Goal: Task Accomplishment & Management: Complete application form

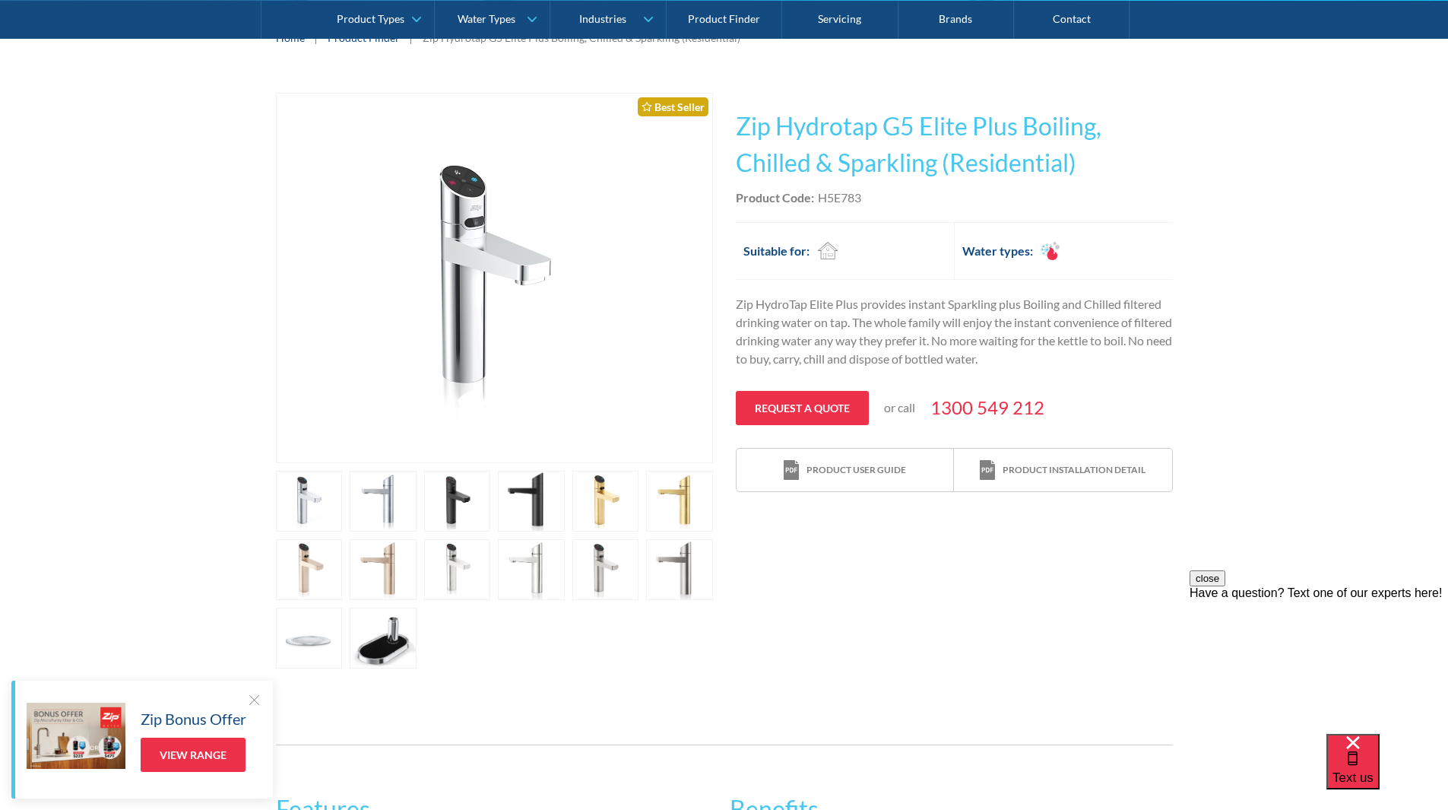
scroll to position [228, 0]
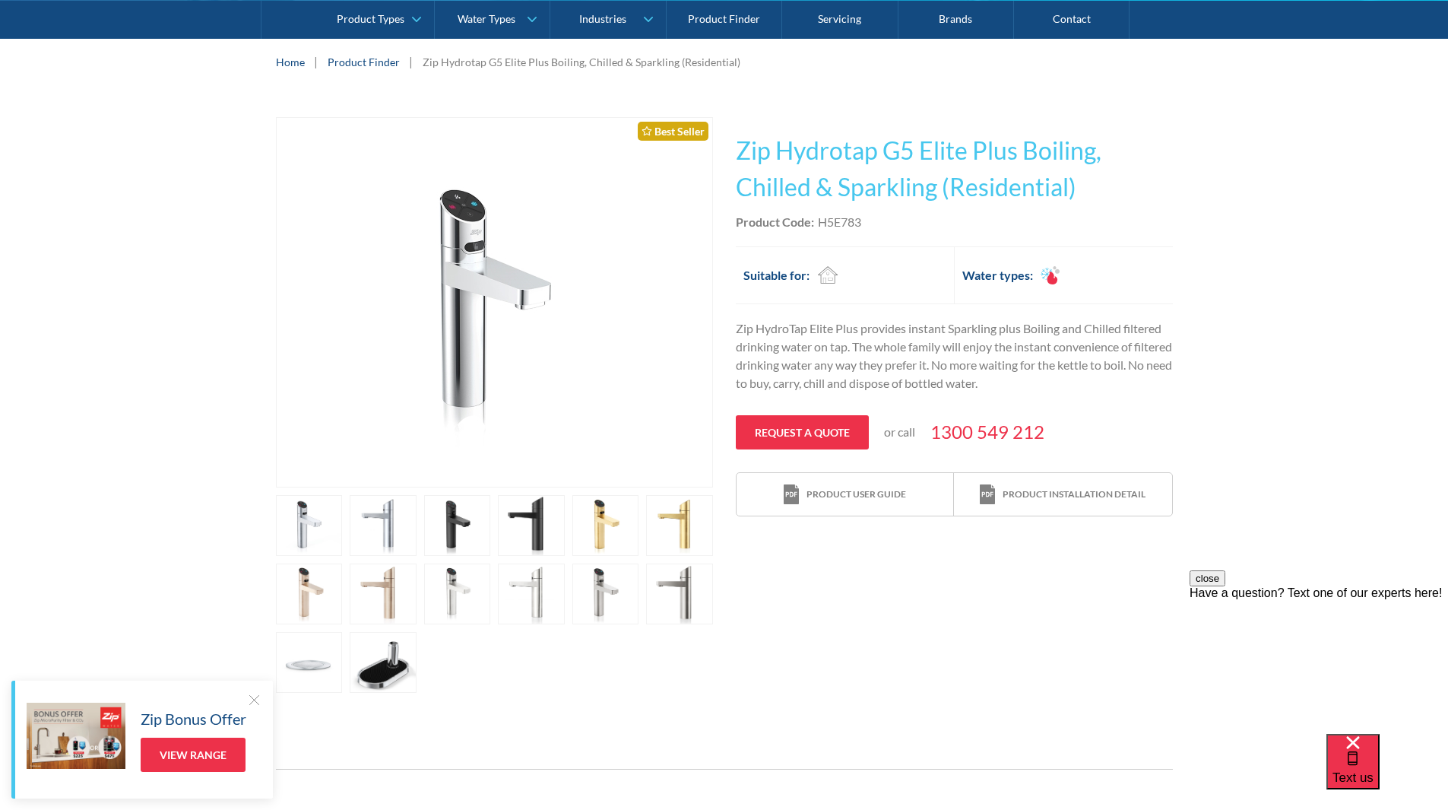
click at [465, 512] on link "open lightbox" at bounding box center [457, 525] width 67 height 61
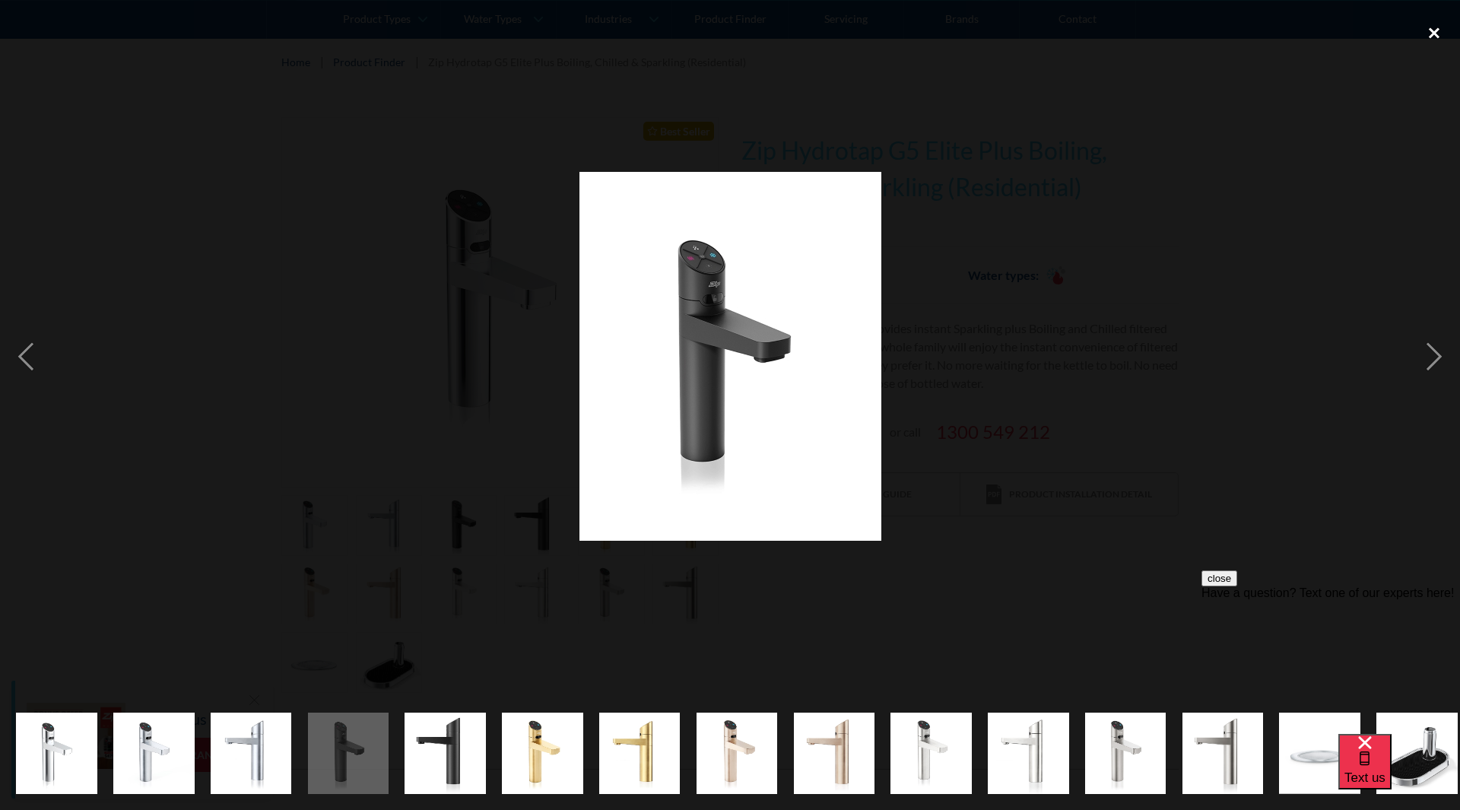
click at [1432, 26] on div "close lightbox" at bounding box center [1434, 32] width 52 height 33
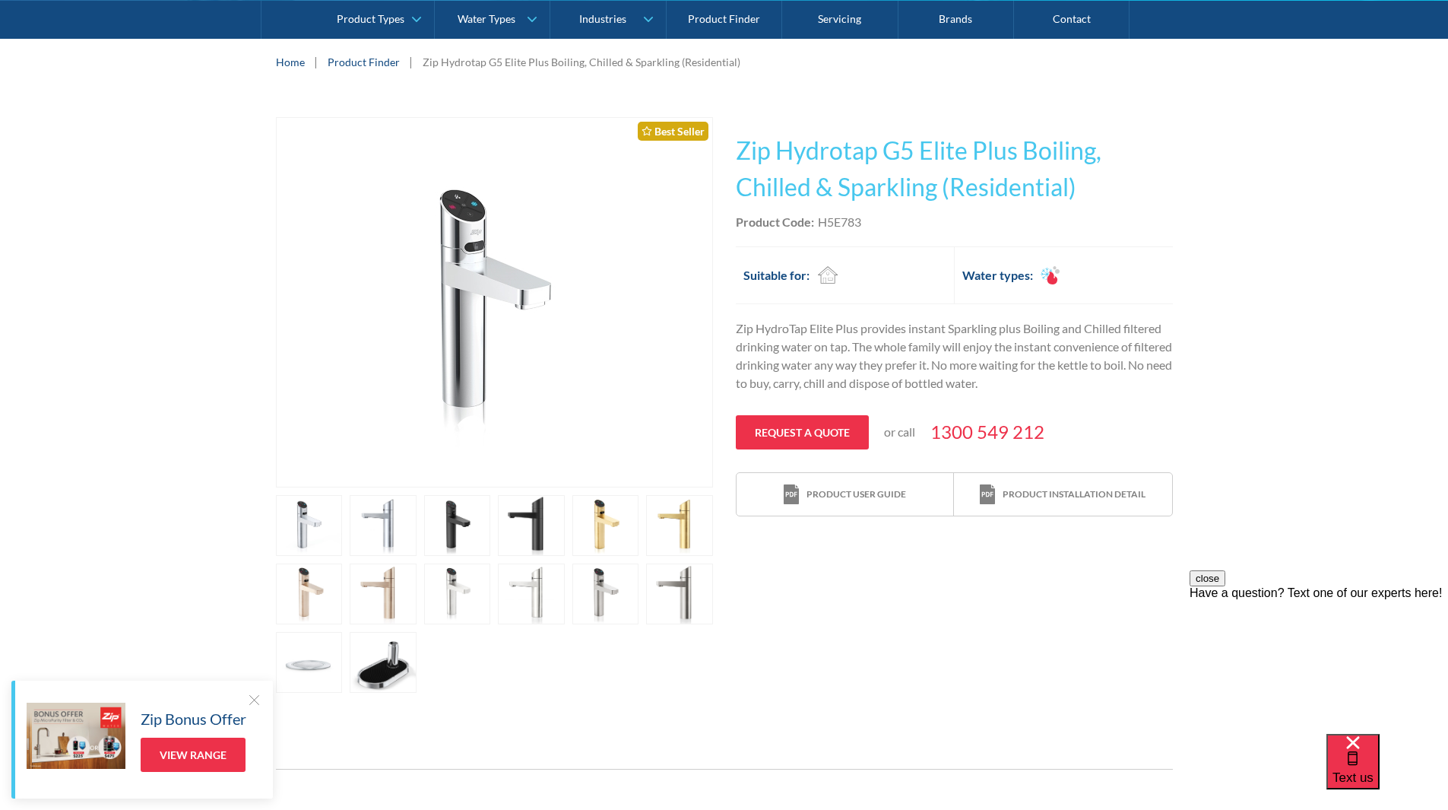
click at [987, 347] on p "Zip HydroTap Elite Plus provides instant Sparkling plus Boiling and Chilled fil…" at bounding box center [954, 355] width 437 height 73
click at [1381, 379] on div "Play video Fits Most Brands Best Seller No items found. This tap design is incl…" at bounding box center [724, 404] width 1448 height 621
click at [811, 427] on link "Request a quote" at bounding box center [802, 432] width 133 height 34
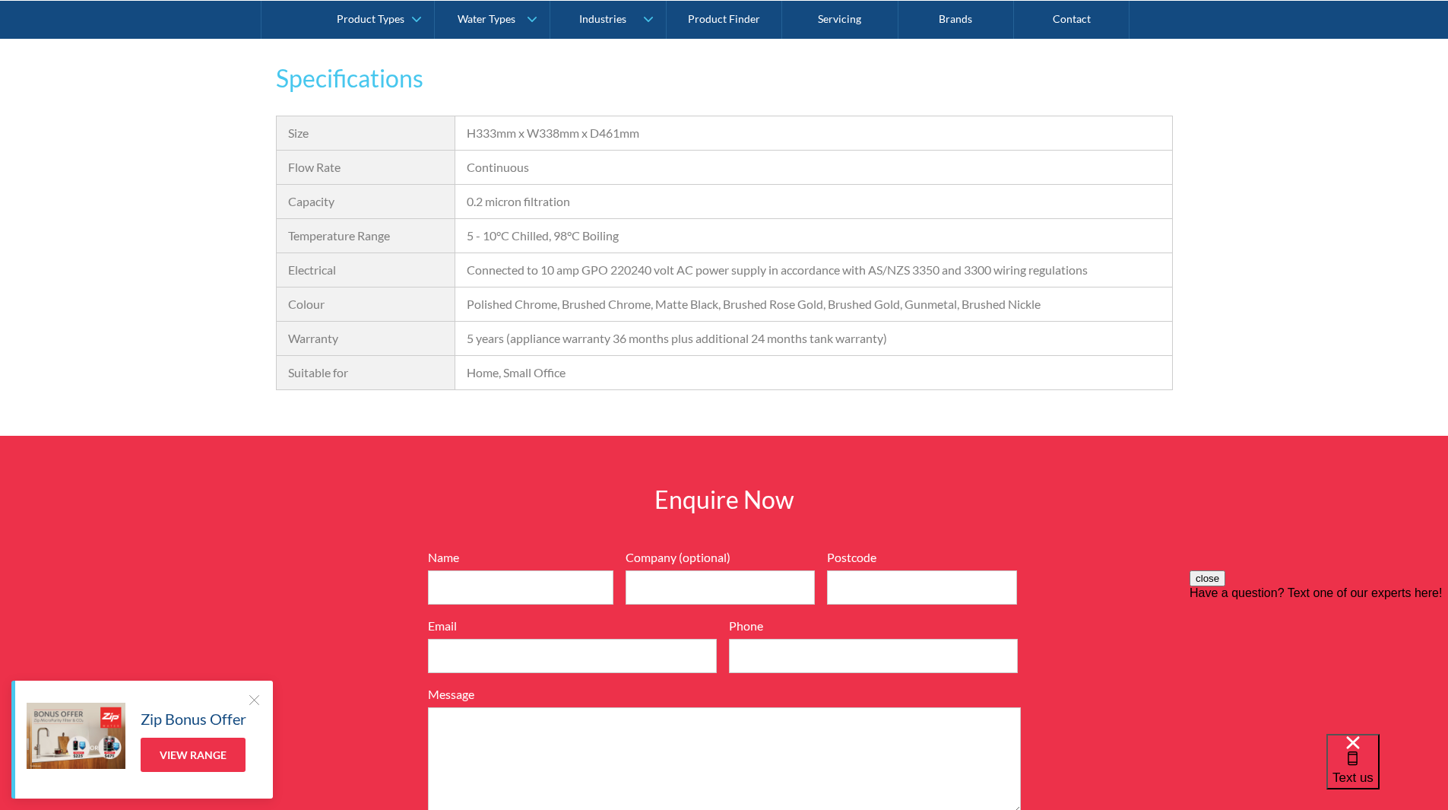
scroll to position [1607, 0]
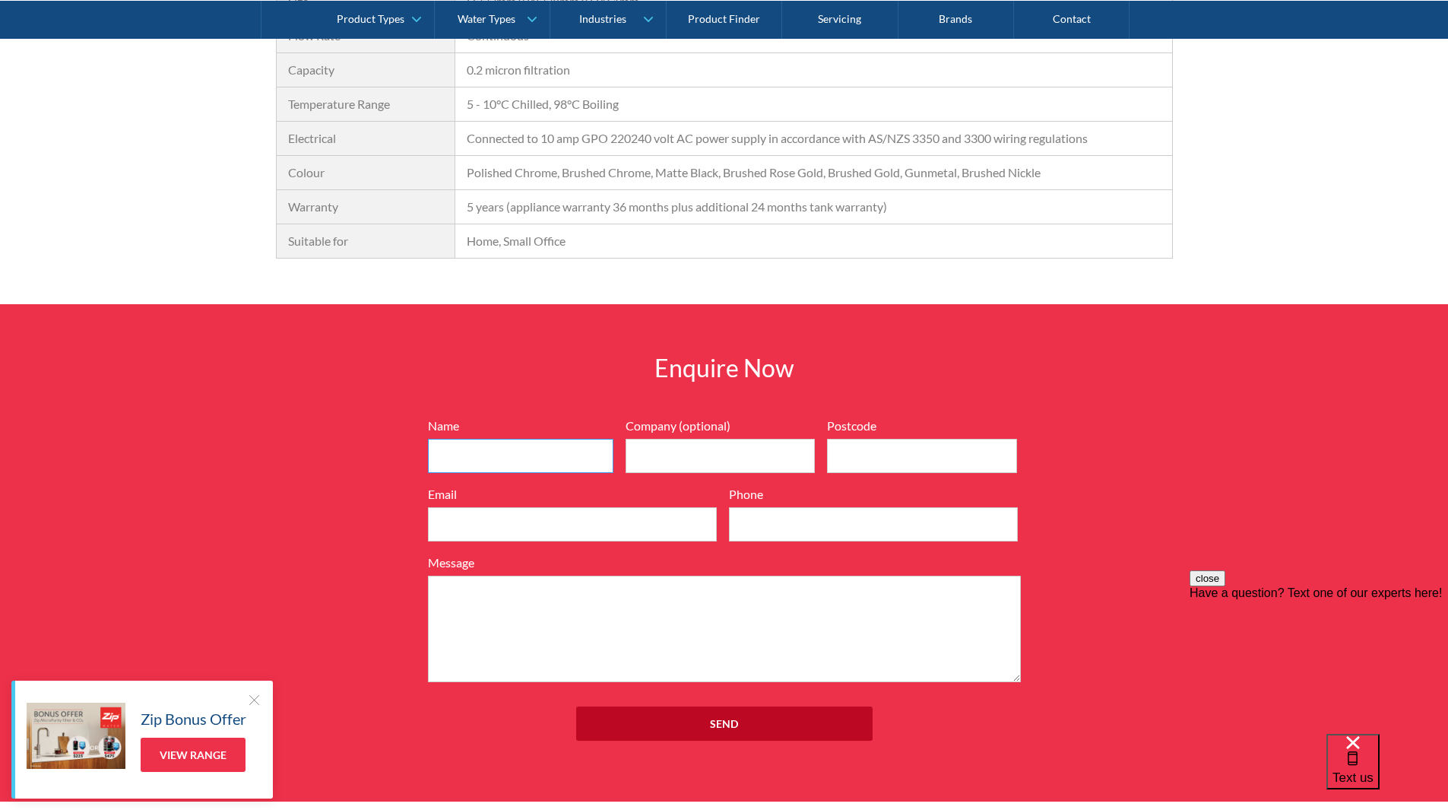
click at [439, 460] on input "Name" at bounding box center [521, 456] width 186 height 34
type input "Mitchell Nelson"
type input "3178"
type input "mitchin@outlook.com"
type input "0419188481"
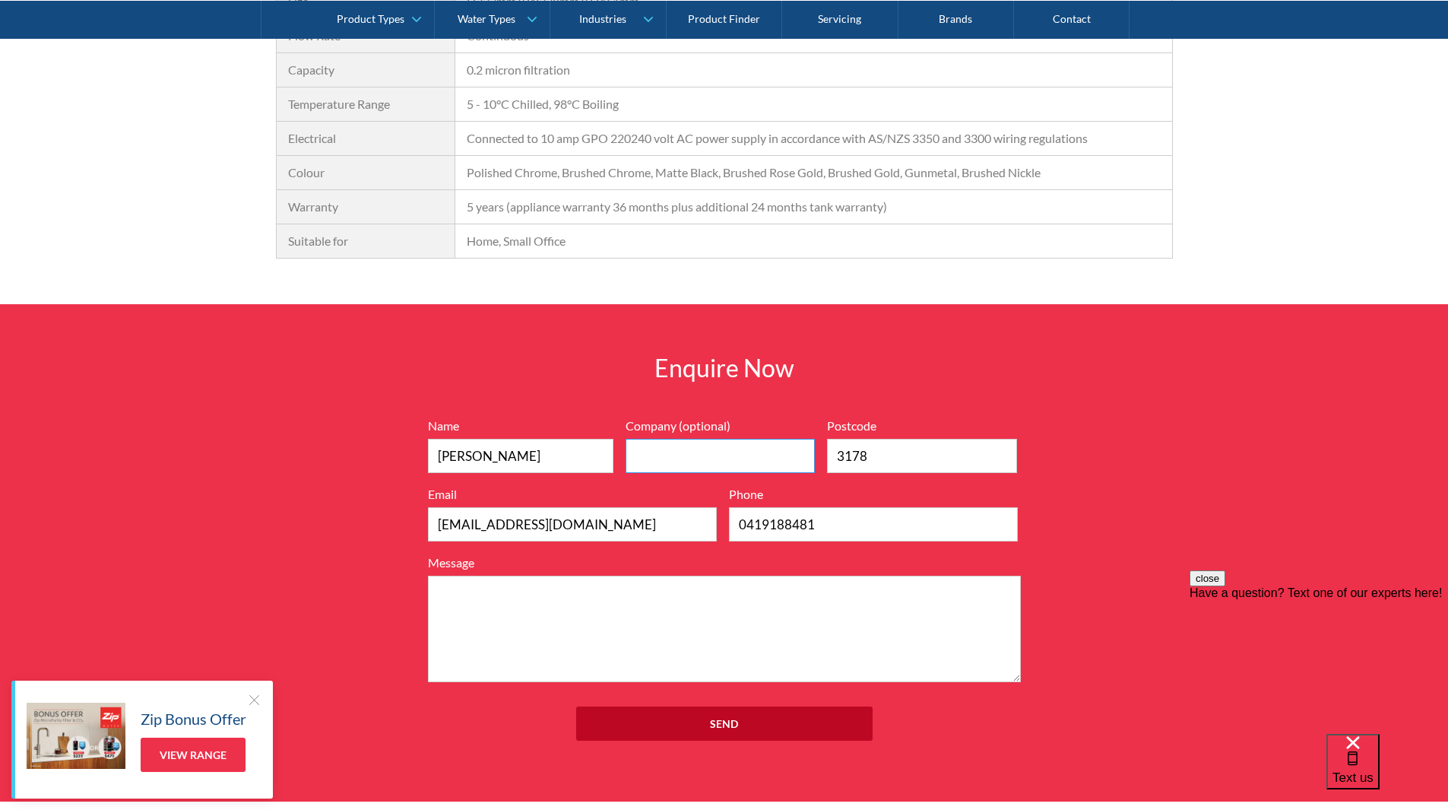
click at [652, 452] on input "Company (optional)" at bounding box center [721, 456] width 190 height 34
click at [902, 464] on input "3178" at bounding box center [922, 456] width 190 height 34
click at [563, 626] on textarea "Message" at bounding box center [724, 629] width 593 height 106
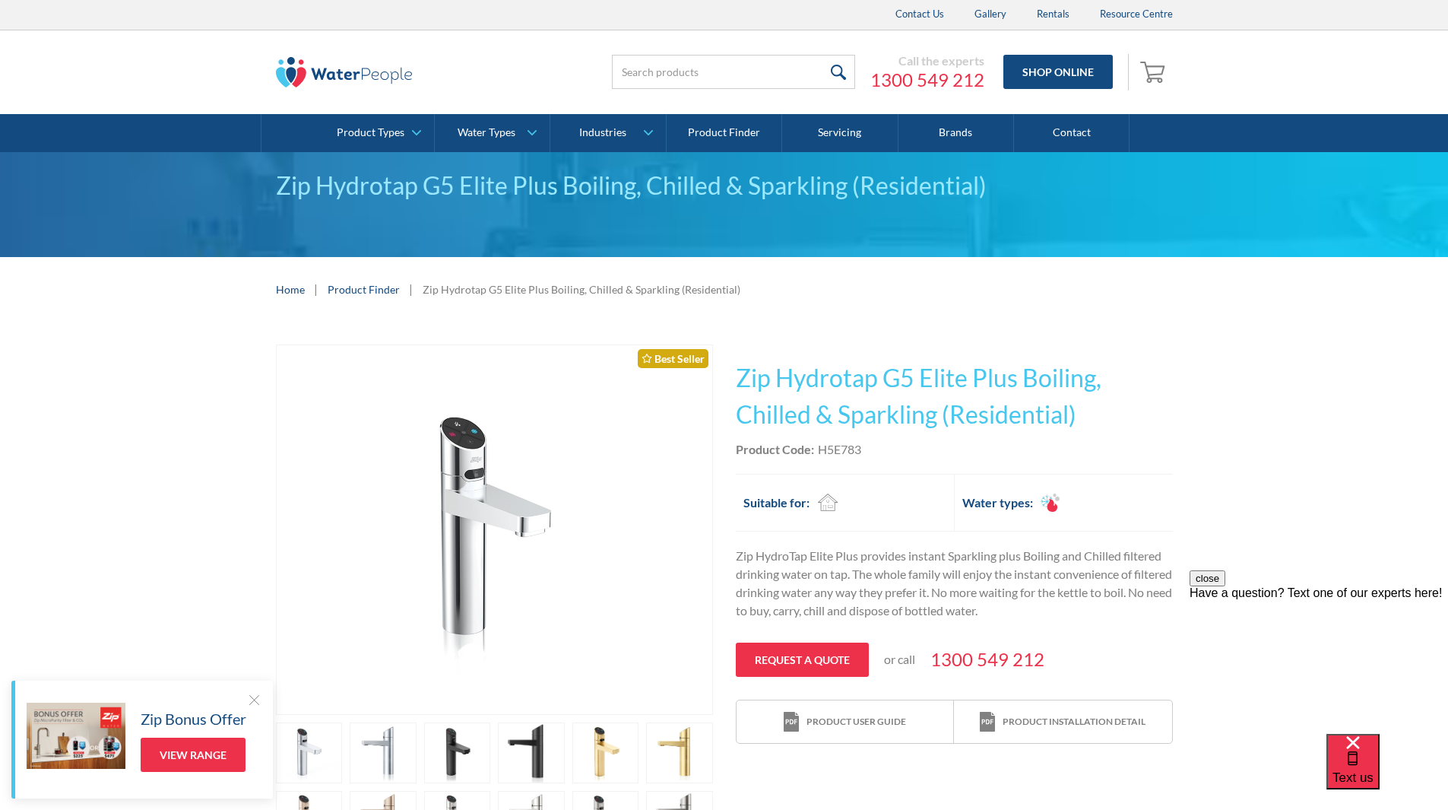
scroll to position [0, 0]
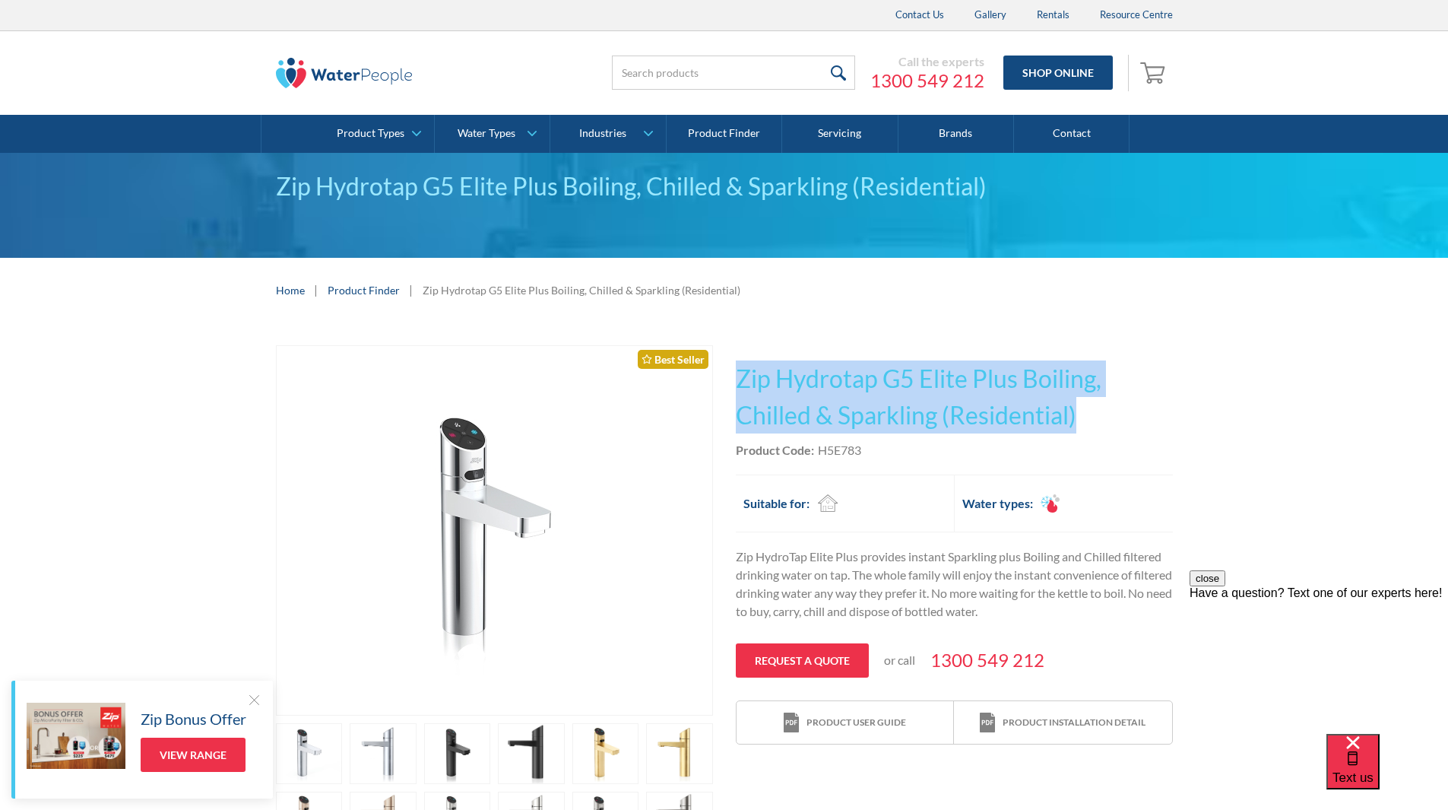
drag, startPoint x: 741, startPoint y: 377, endPoint x: 1092, endPoint y: 411, distance: 352.9
click at [1092, 411] on h1 "Zip Hydrotap G5 Elite Plus Boiling, Chilled & Sparkling (Residential)" at bounding box center [954, 396] width 437 height 73
copy h1 "Zip Hydrotap G5 Elite Plus Boiling, Chilled & Sparkling (Residential)"
click at [945, 403] on h1 "Zip Hydrotap G5 Elite Plus Boiling, Chilled & Sparkling (Residential)" at bounding box center [954, 396] width 437 height 73
drag, startPoint x: 938, startPoint y: 424, endPoint x: 741, endPoint y: 374, distance: 204.0
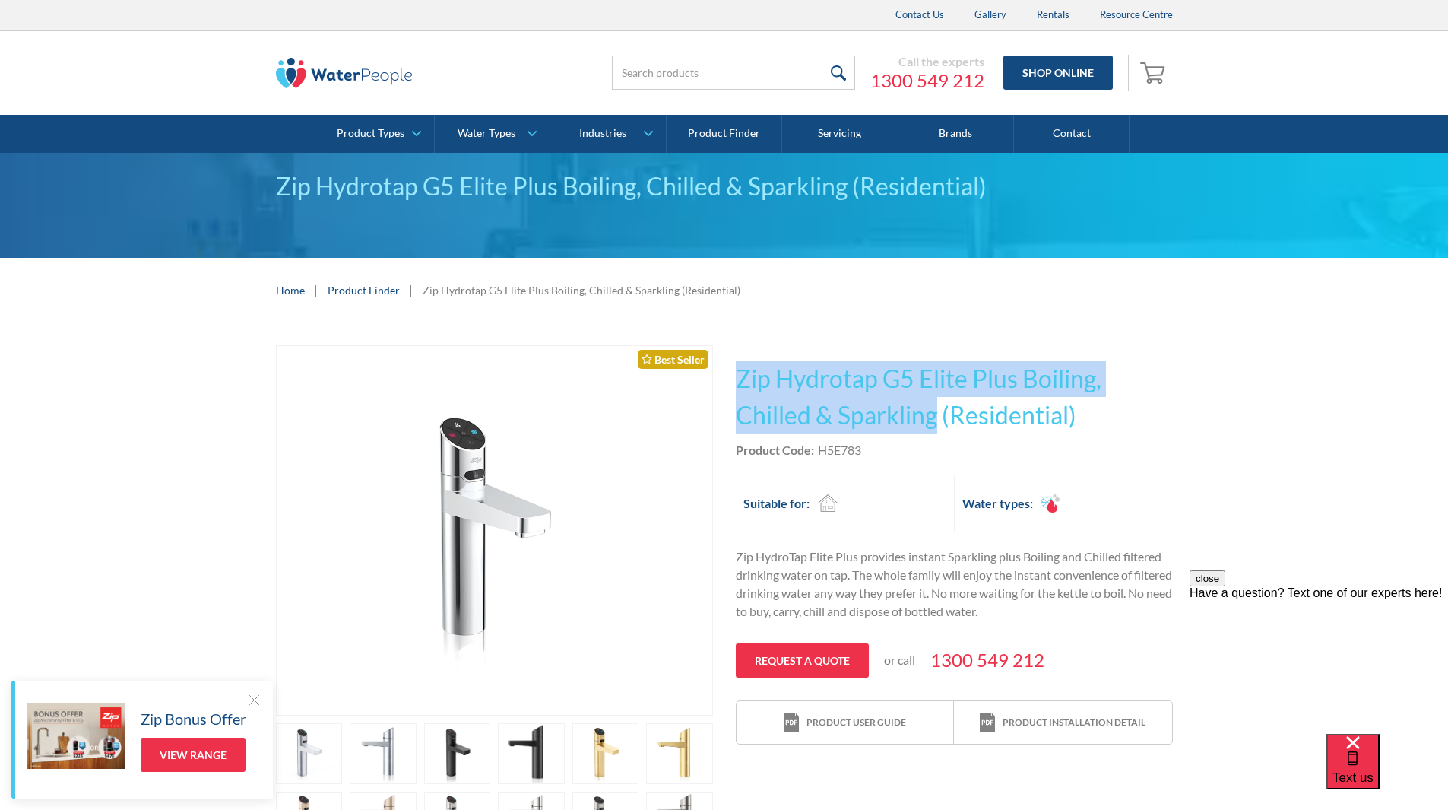
click at [741, 374] on h1 "Zip Hydrotap G5 Elite Plus Boiling, Chilled & Sparkling (Residential)" at bounding box center [954, 396] width 437 height 73
copy h1 "Zip Hydrotap G5 Elite Plus Boiling, Chilled & Sparkling"
click at [779, 387] on h1 "Zip Hydrotap G5 Elite Plus Boiling, Chilled & Sparkling (Residential)" at bounding box center [954, 396] width 437 height 73
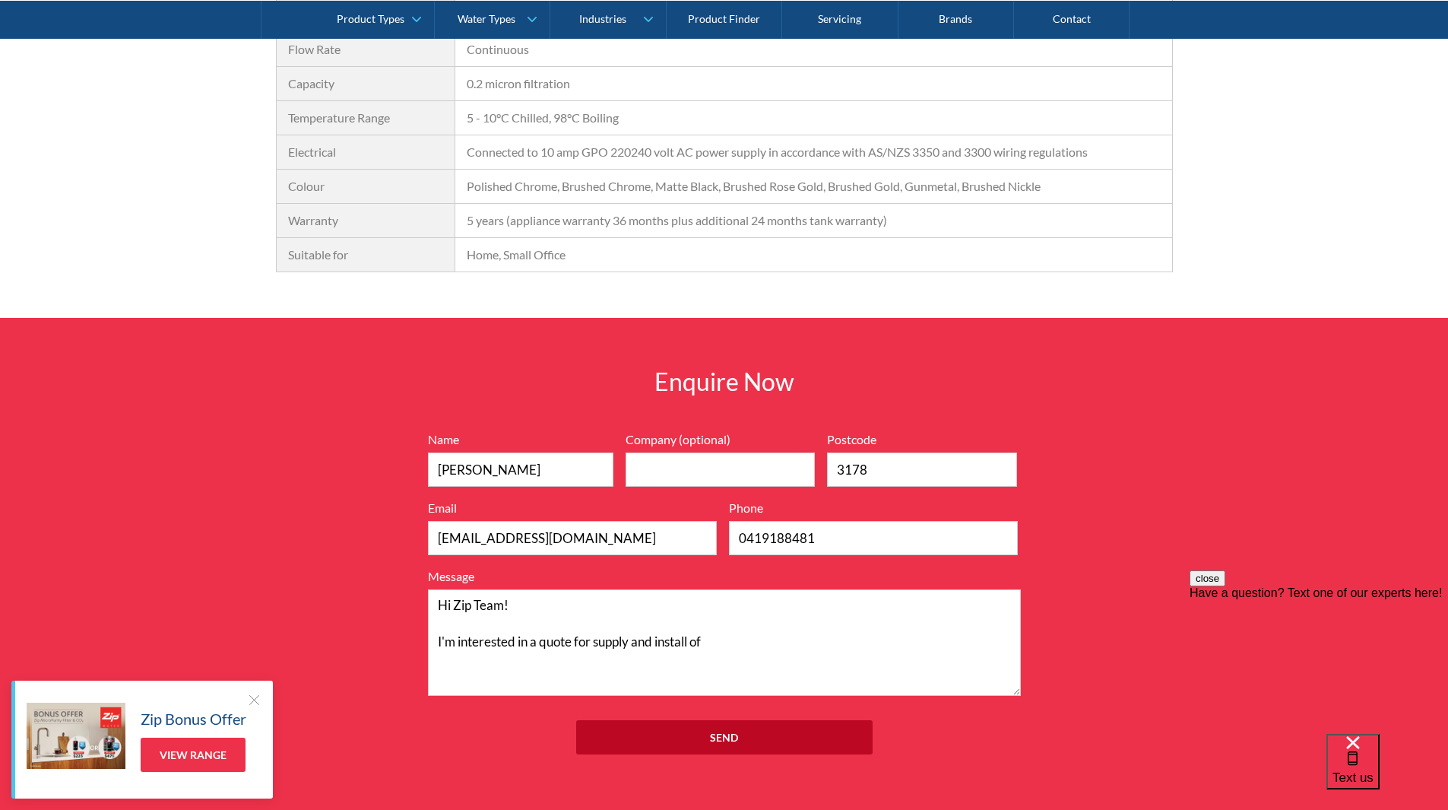
scroll to position [1597, 0]
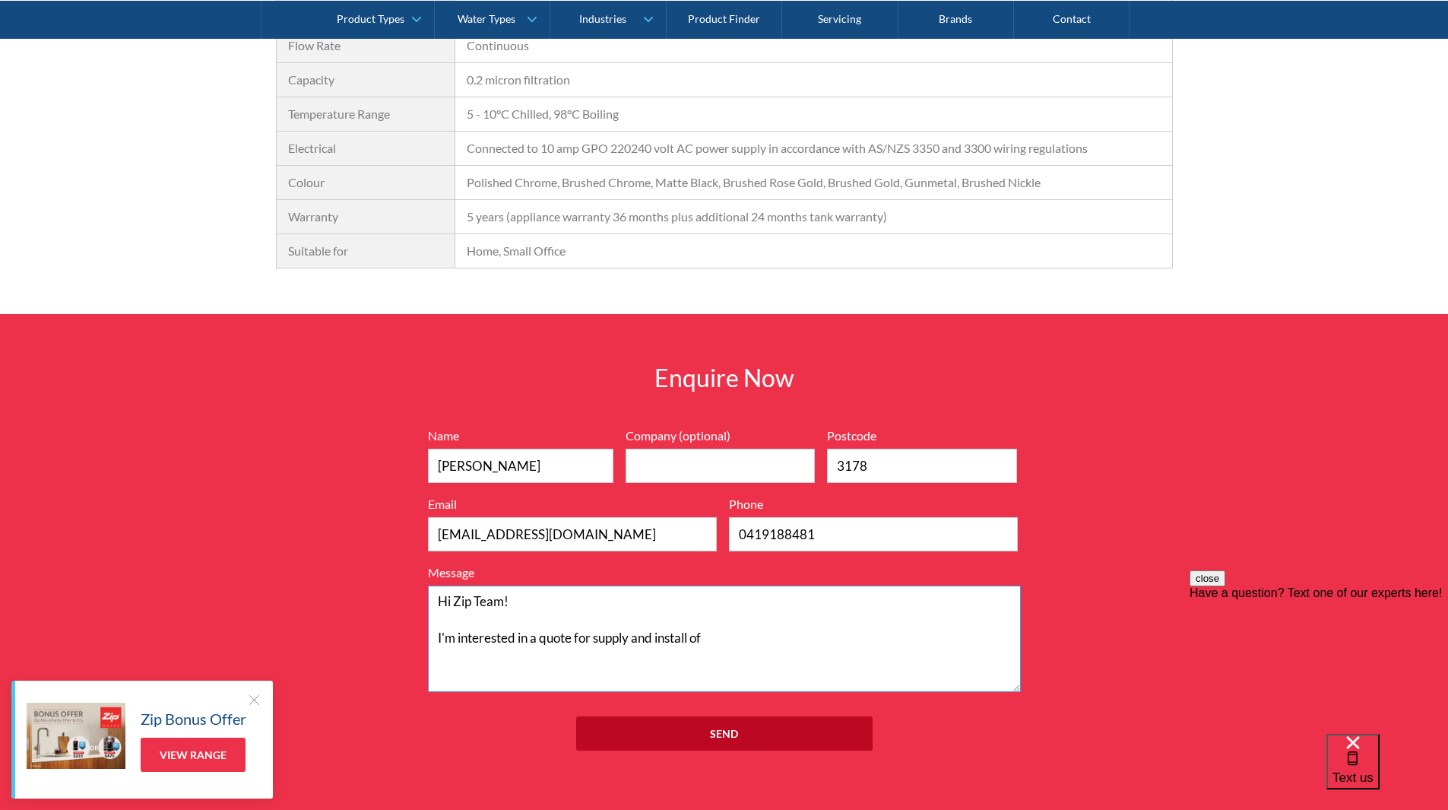
click at [754, 640] on textarea "Hi Zip Team! I'm interested in a quote for supply and install of" at bounding box center [724, 638] width 593 height 106
paste textarea "Zip Hydrotap G5 Elite Plus Boiling, Chilled & Sparkling"
click at [775, 635] on textarea "Hi Zip Team! I'm interested in a quote for supply and install of residential Zi…" at bounding box center [724, 638] width 593 height 106
click at [597, 665] on textarea "Hi Zip Team! I'm interested in a quote for supply and install of residential "Z…" at bounding box center [724, 638] width 593 height 106
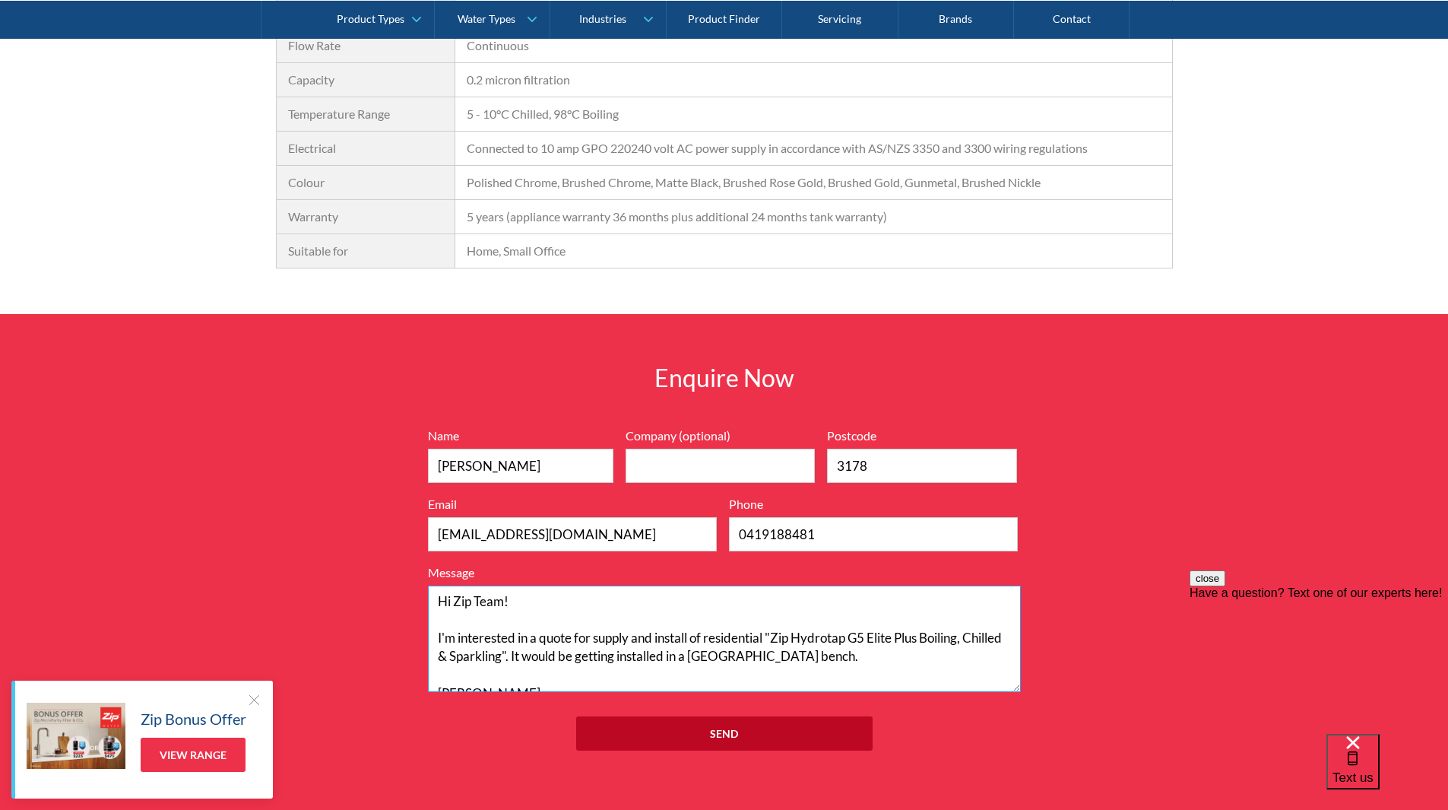
scroll to position [36, 0]
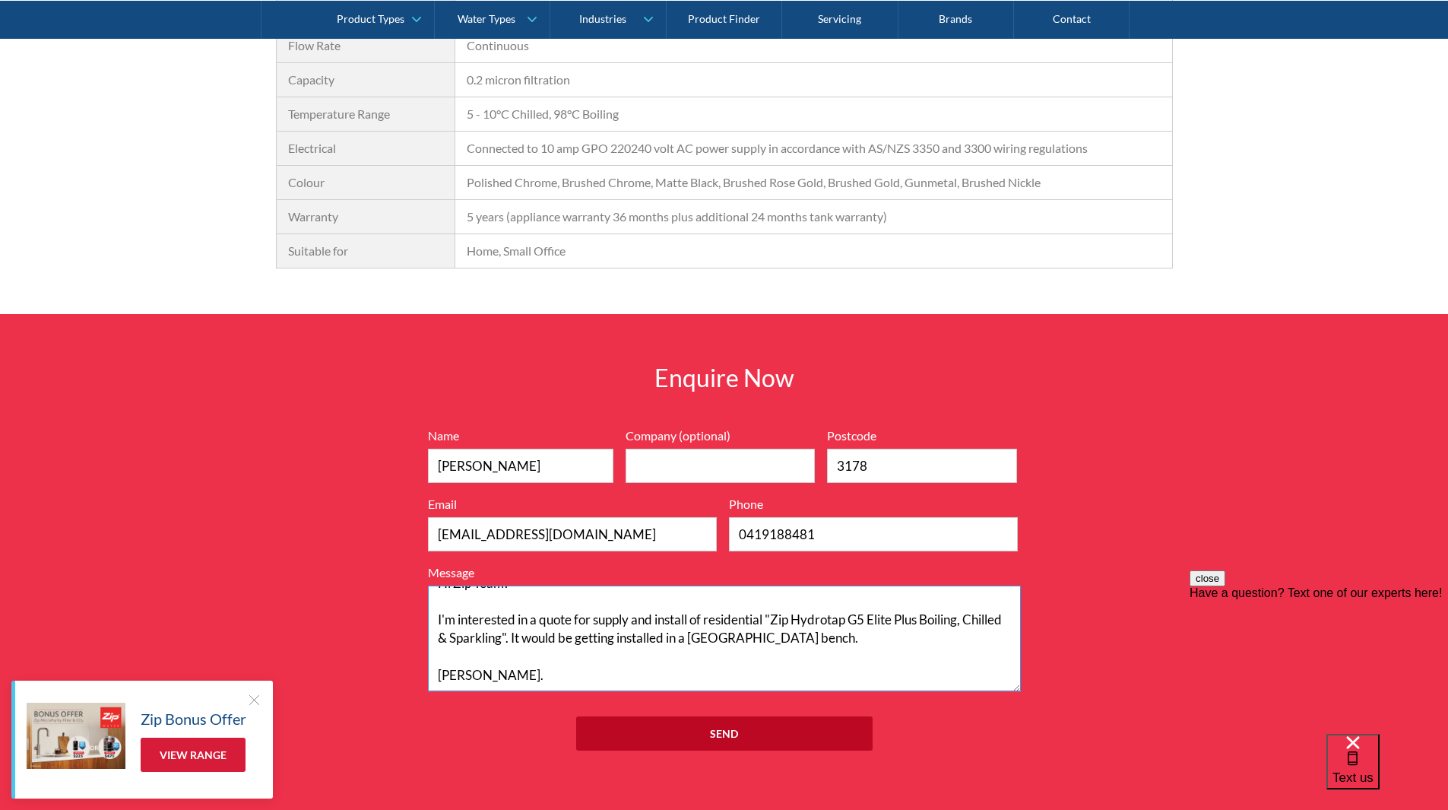
type textarea "Hi Zip Team! I'm interested in a quote for supply and install of residential "Z…"
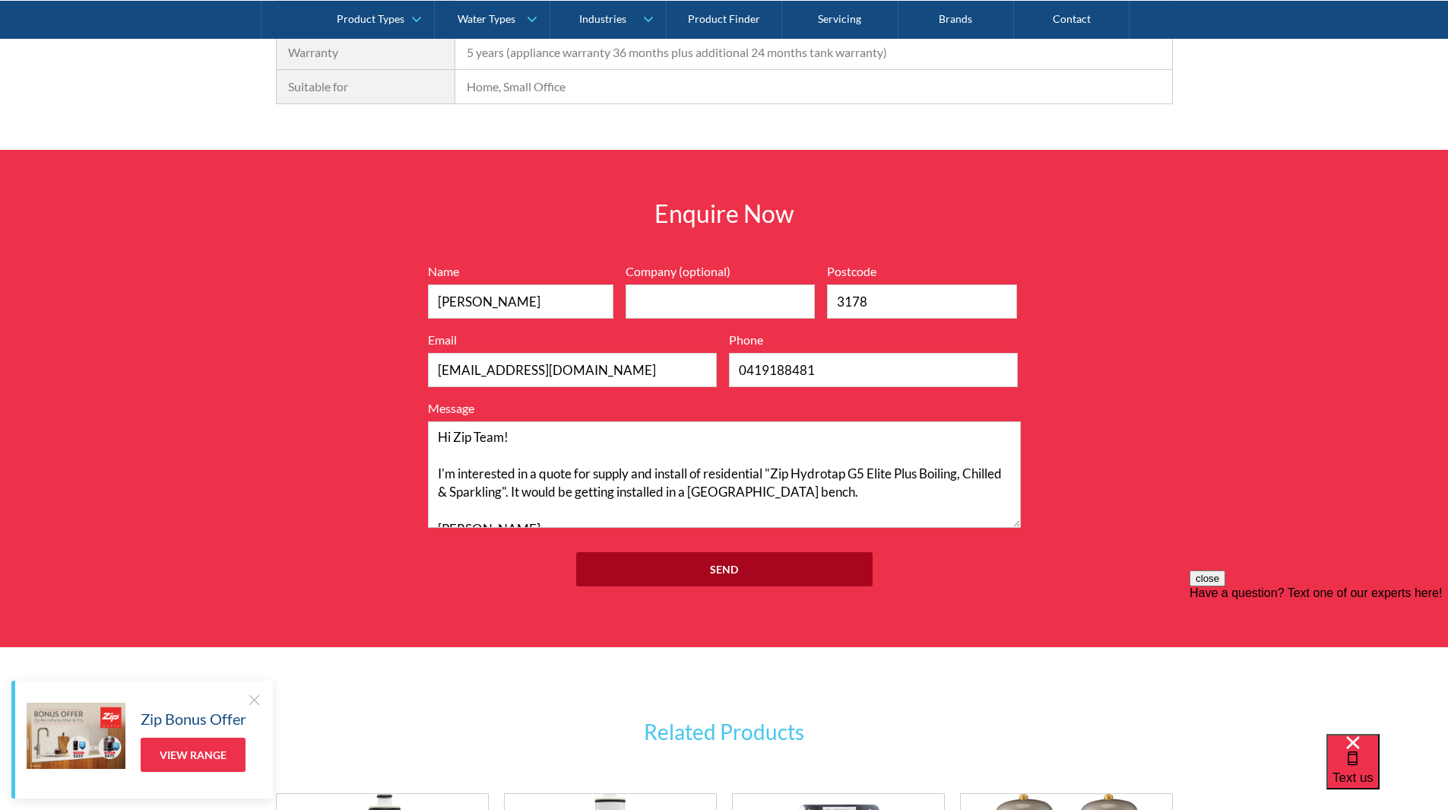
scroll to position [1727, 0]
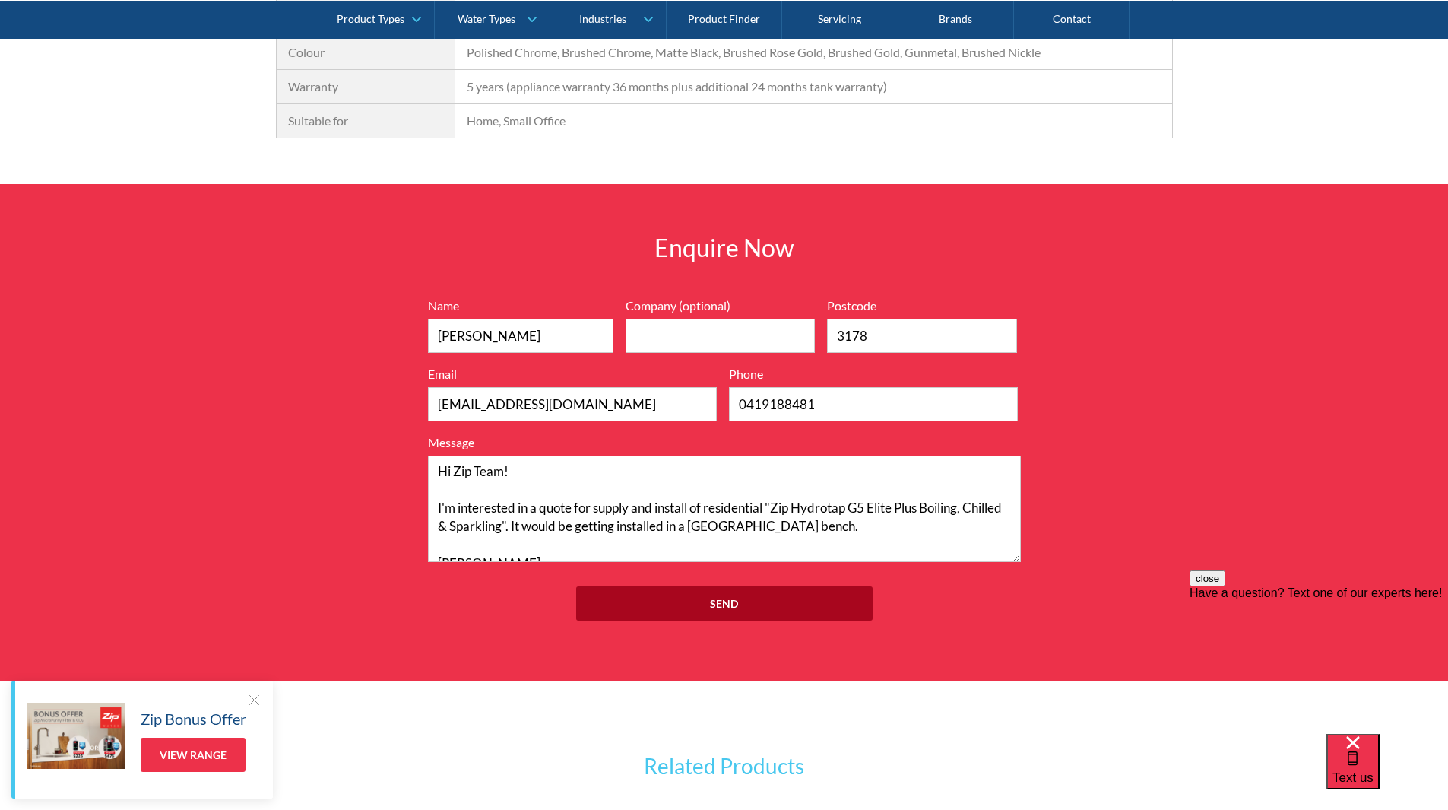
click at [735, 603] on input "Send" at bounding box center [724, 603] width 297 height 34
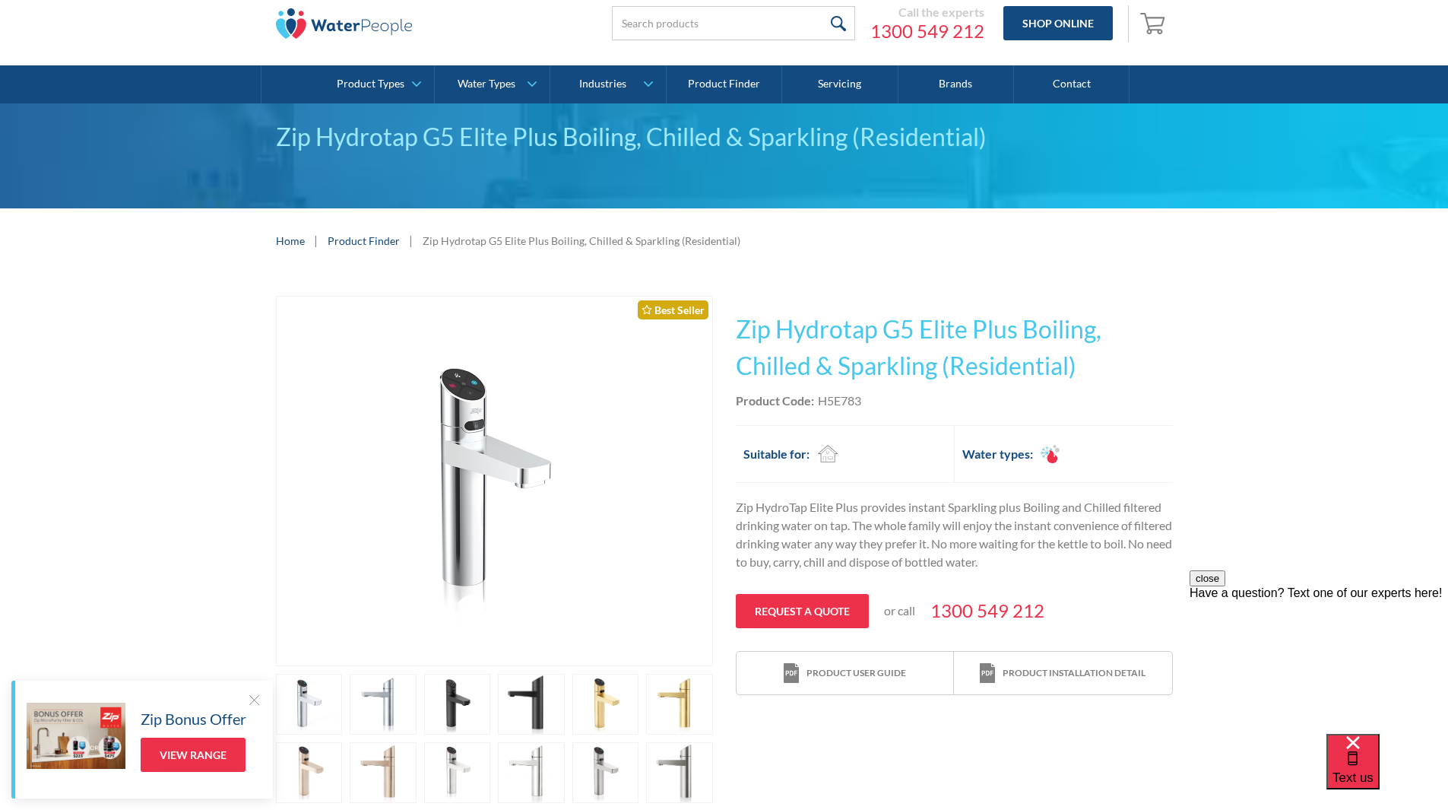
scroll to position [76, 0]
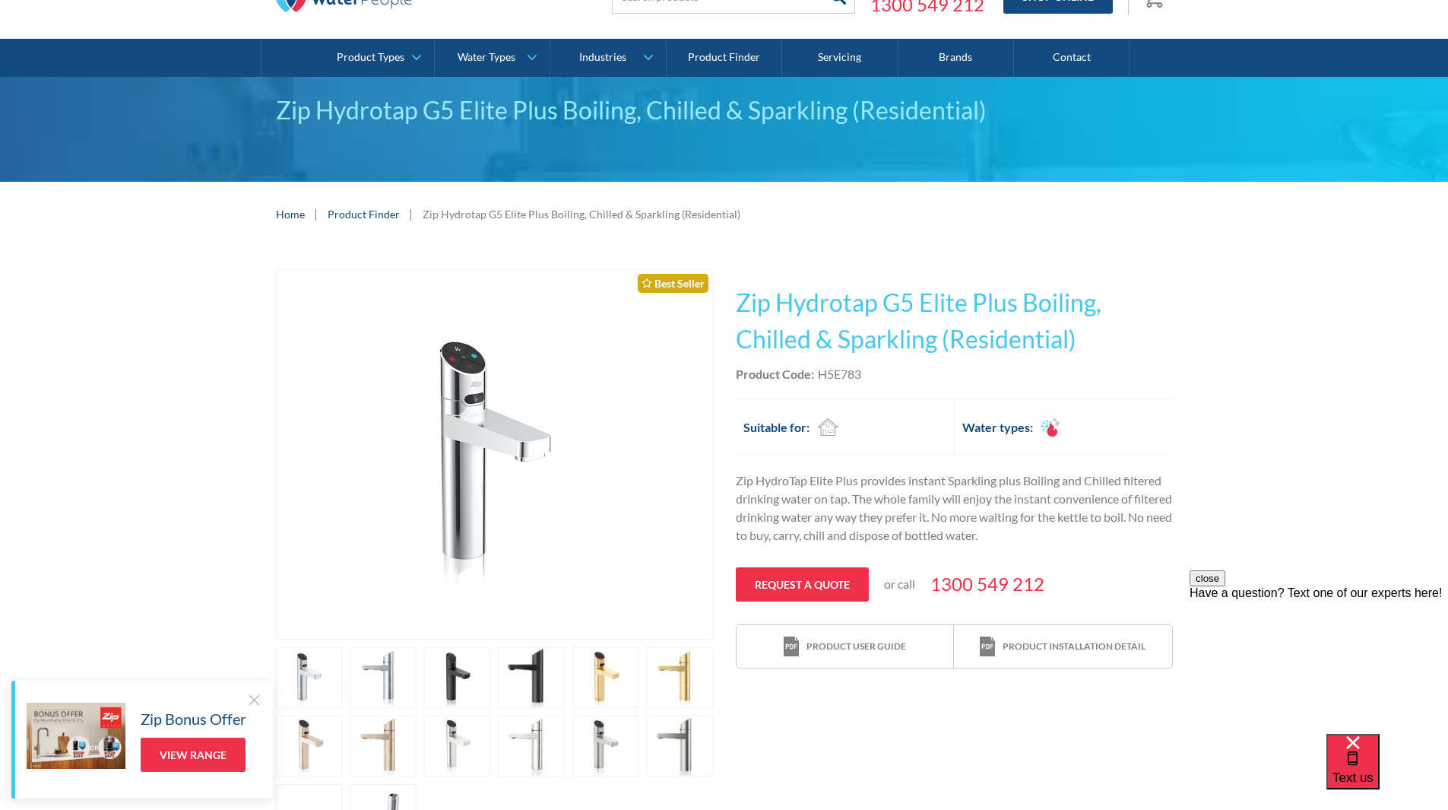
scroll to position [228, 0]
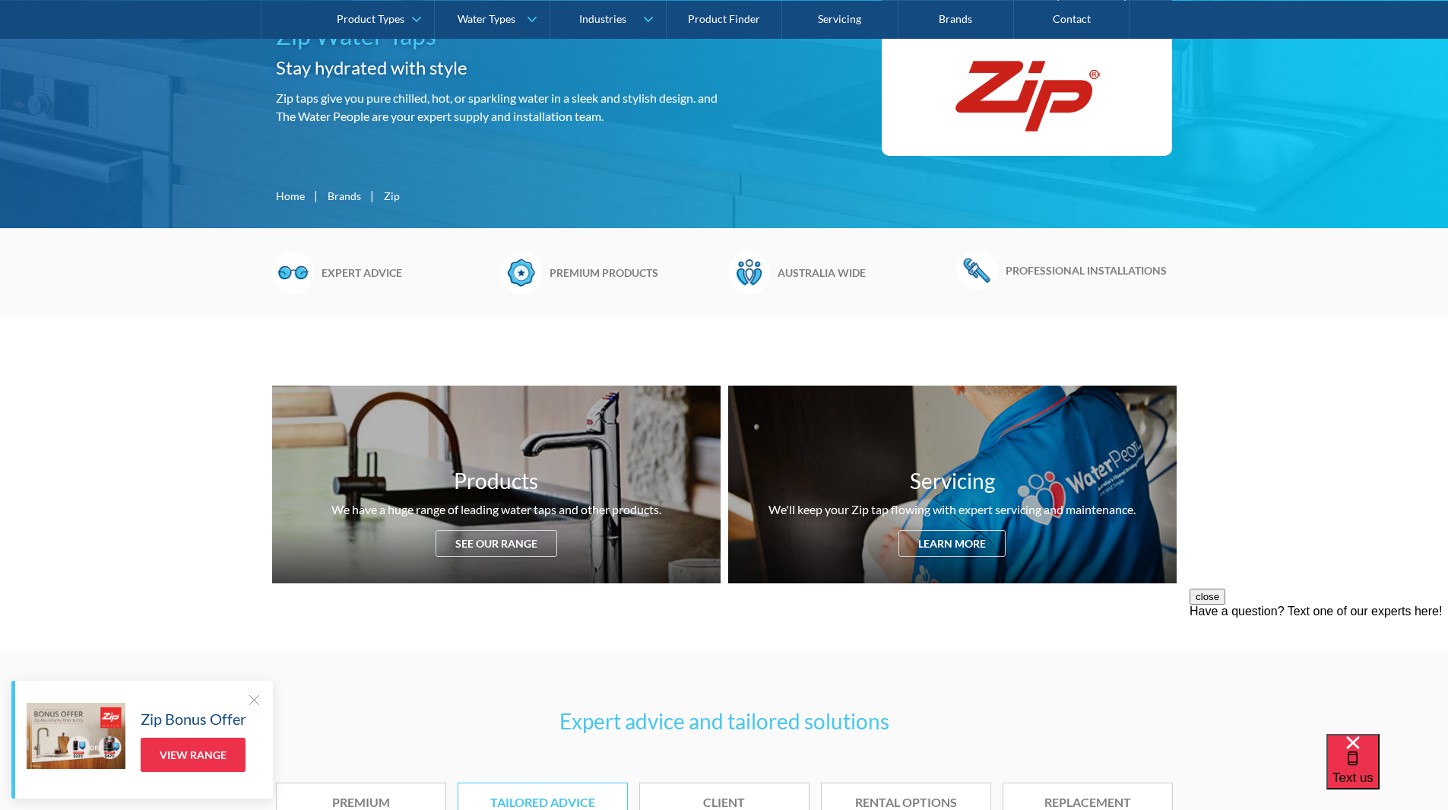
scroll to position [304, 0]
